Goal: Task Accomplishment & Management: Manage account settings

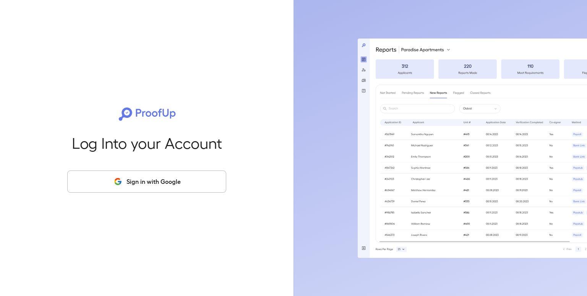
click at [178, 181] on button "Sign in with Google" at bounding box center [146, 182] width 159 height 22
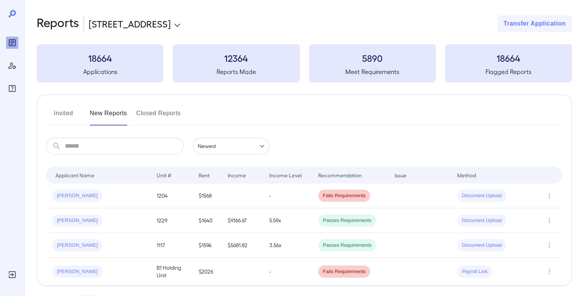
click at [70, 113] on button "Invited" at bounding box center [63, 116] width 34 height 18
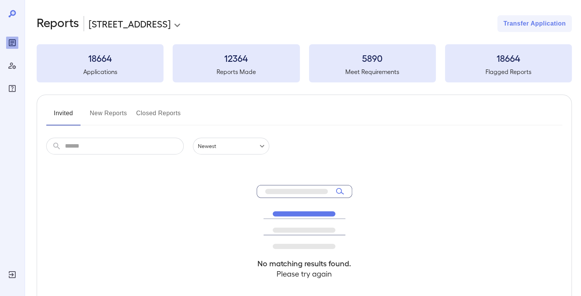
click at [111, 112] on button "New Reports" at bounding box center [108, 116] width 37 height 18
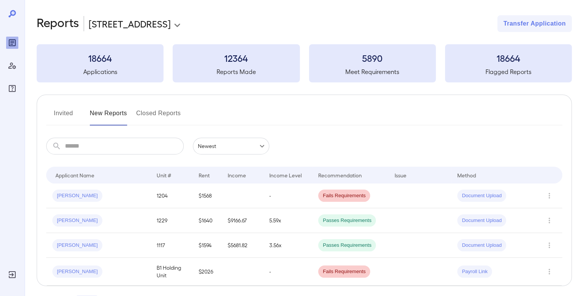
click at [69, 115] on button "Invited" at bounding box center [63, 116] width 34 height 18
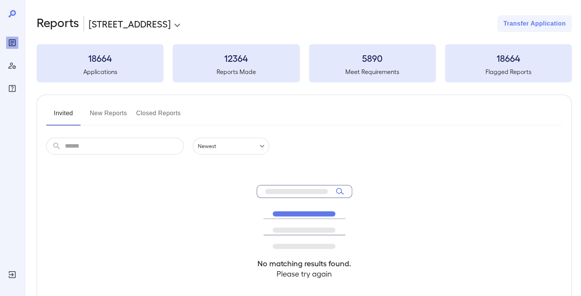
click at [113, 119] on button "New Reports" at bounding box center [108, 116] width 37 height 18
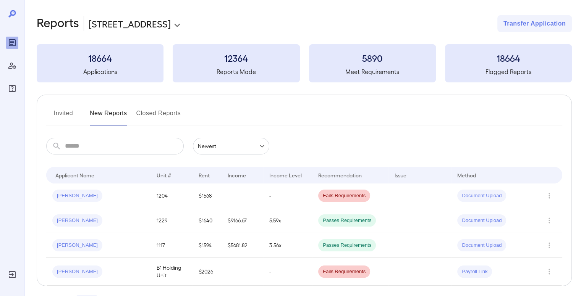
scroll to position [29, 0]
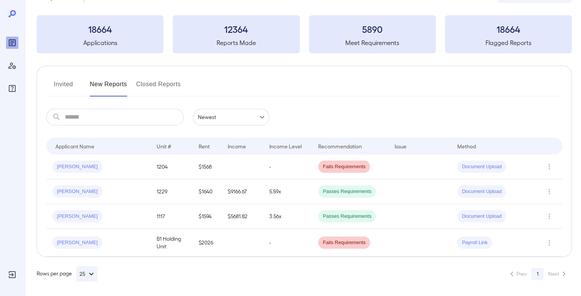
click at [44, 77] on div "Invited New Reports Closed Reports ​ ​ Newest ****** Drop to group by Applicant…" at bounding box center [304, 162] width 535 height 192
click at [55, 83] on button "Invited" at bounding box center [63, 87] width 34 height 18
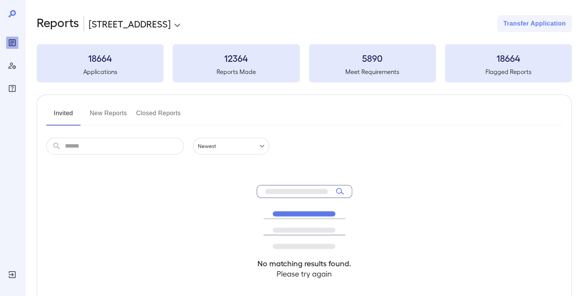
click at [150, 105] on div "Invited New Reports Closed Reports ​ ​ Newest ****** No matching results found.…" at bounding box center [304, 210] width 535 height 230
click at [145, 110] on button "Closed Reports" at bounding box center [158, 116] width 45 height 18
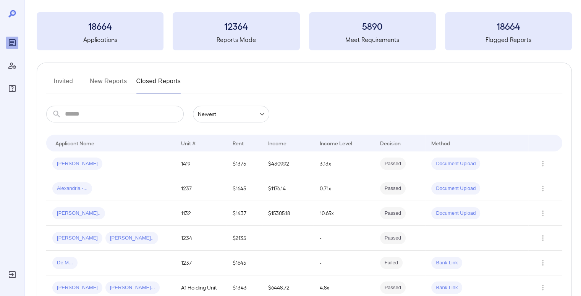
scroll to position [35, 0]
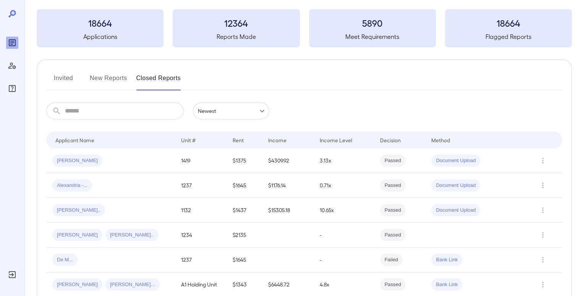
click at [66, 78] on button "Invited" at bounding box center [63, 81] width 34 height 18
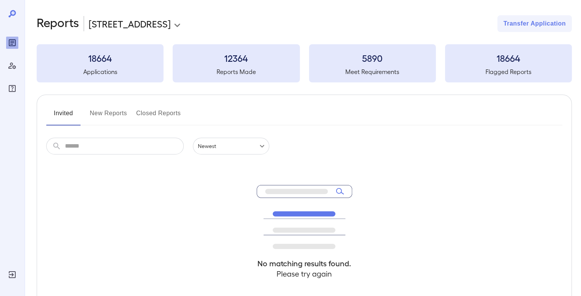
click at [113, 115] on button "New Reports" at bounding box center [108, 116] width 37 height 18
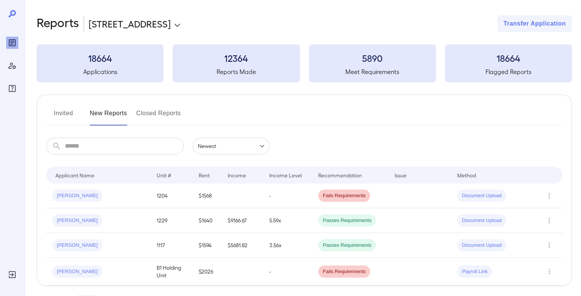
click at [67, 113] on button "Invited" at bounding box center [63, 116] width 34 height 18
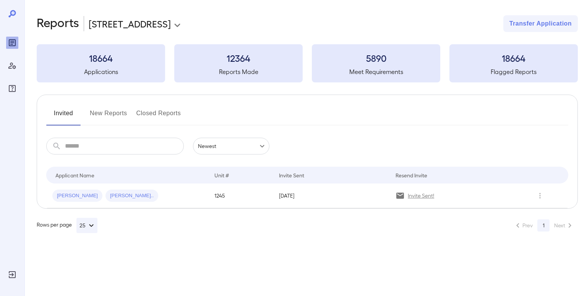
click at [347, 196] on td "[DATE]" at bounding box center [331, 196] width 117 height 25
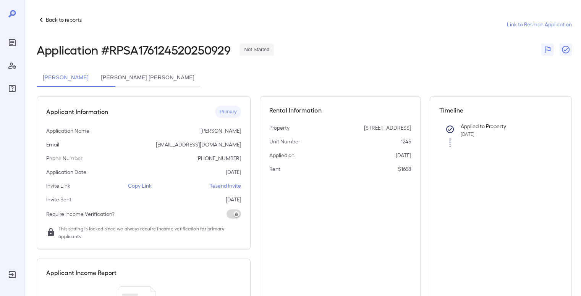
click at [147, 187] on p "Copy Link" at bounding box center [140, 186] width 24 height 8
